Goal: Transaction & Acquisition: Purchase product/service

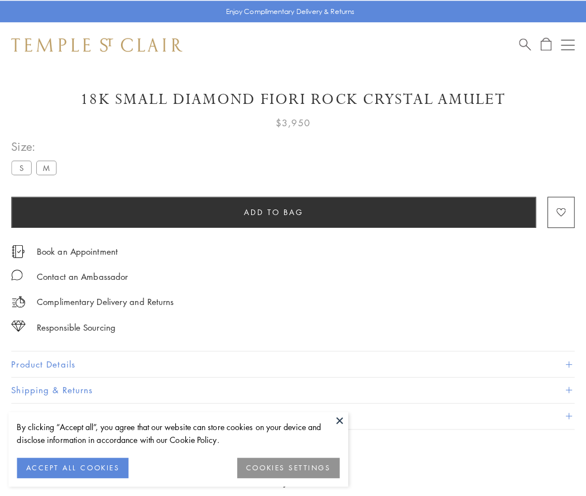
scroll to position [66, 0]
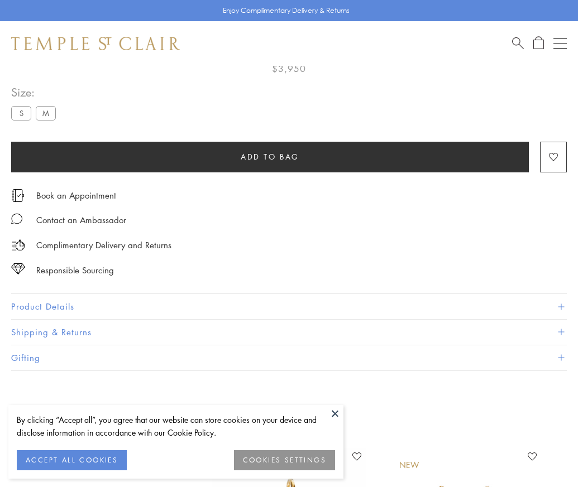
click at [270, 156] on span "Add to bag" at bounding box center [270, 157] width 59 height 12
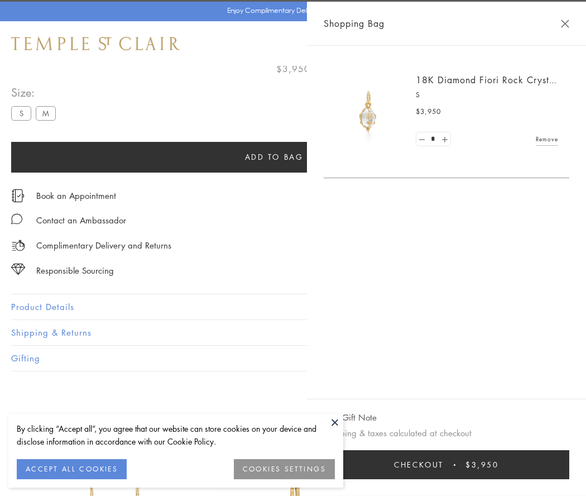
click at [447, 464] on button "Checkout $3,950" at bounding box center [447, 464] width 246 height 29
